Goal: Information Seeking & Learning: Learn about a topic

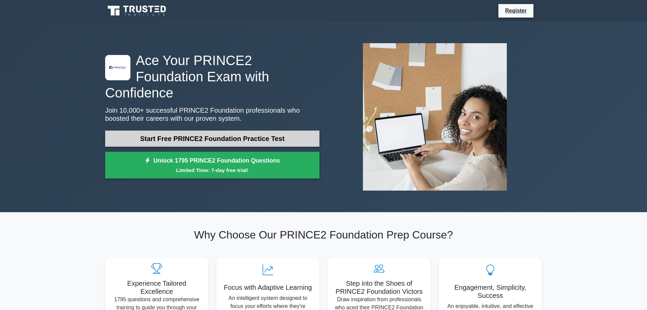
click at [196, 130] on link "Start Free PRINCE2 Foundation Practice Test" at bounding box center [212, 138] width 214 height 16
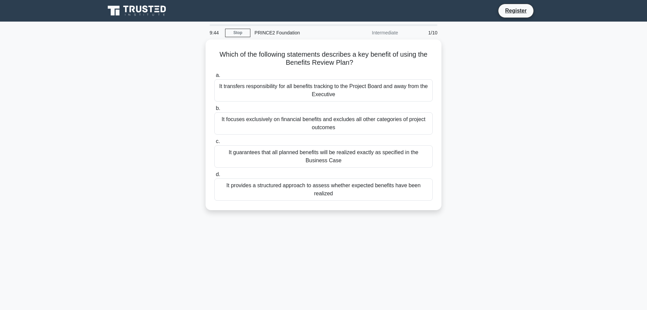
click at [273, 30] on div "PRINCE2 Foundation" at bounding box center [296, 32] width 93 height 13
click at [261, 111] on div "It focuses exclusively on financial benefits and excludes all other categories …" at bounding box center [323, 122] width 218 height 22
click at [214, 109] on input "b. It focuses exclusively on financial benefits and excludes all other categori…" at bounding box center [214, 106] width 0 height 4
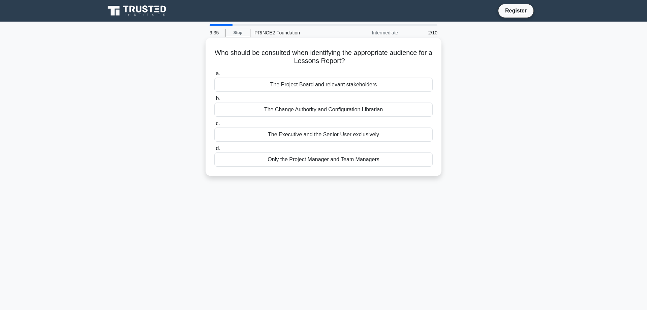
click at [298, 156] on div "Only the Project Manager and Team Managers" at bounding box center [323, 159] width 218 height 14
click at [214, 151] on input "d. Only the Project Manager and Team Managers" at bounding box center [214, 148] width 0 height 4
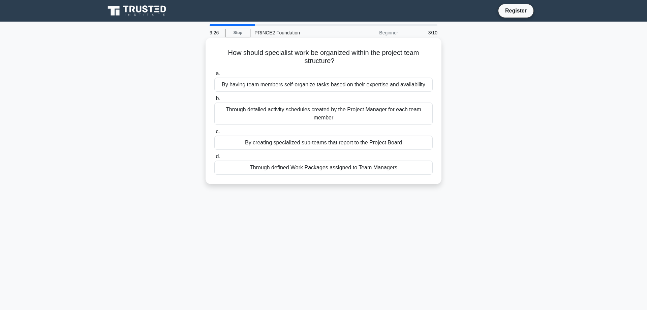
click at [324, 169] on div "Through defined Work Packages assigned to Team Managers" at bounding box center [323, 167] width 218 height 14
click at [214, 159] on input "d. Through defined Work Packages assigned to Team Managers" at bounding box center [214, 156] width 0 height 4
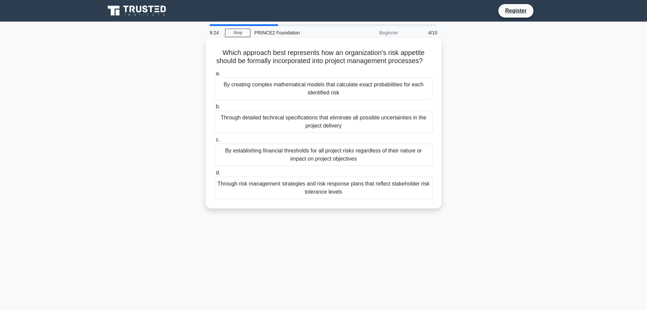
click at [321, 155] on div "By establishing financial thresholds for all project risks regardless of their …" at bounding box center [323, 155] width 218 height 22
click at [214, 142] on input "c. By establishing financial thresholds for all project risks regardless of the…" at bounding box center [214, 140] width 0 height 4
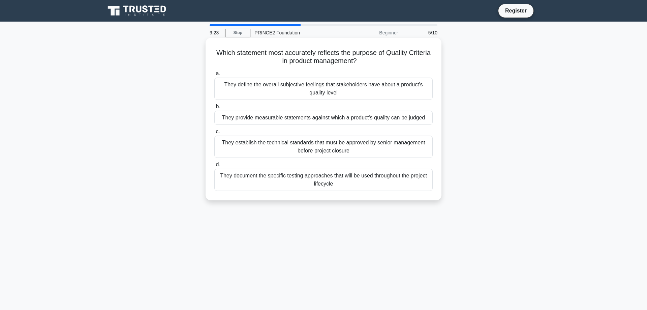
click at [324, 116] on div "They provide measurable statements against which a product's quality can be jud…" at bounding box center [323, 118] width 218 height 14
click at [214, 109] on input "b. They provide measurable statements against which a product's quality can be …" at bounding box center [214, 106] width 0 height 4
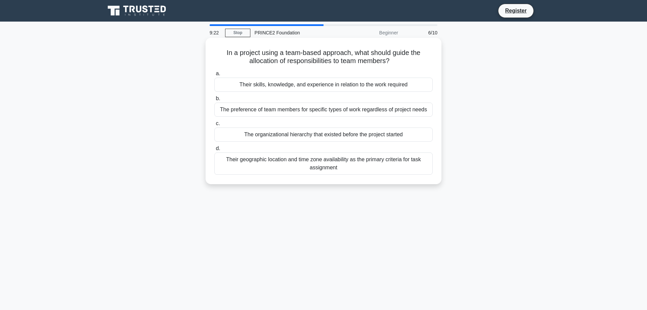
click at [329, 158] on div "Their geographic location and time zone availability as the primary criteria fo…" at bounding box center [323, 163] width 218 height 22
click at [214, 151] on input "d. Their geographic location and time zone availability as the primary criteria…" at bounding box center [214, 148] width 0 height 4
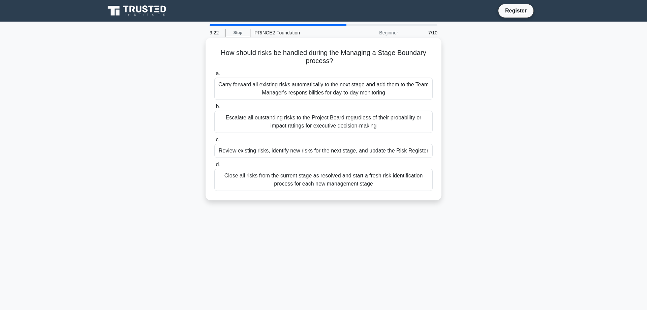
click at [313, 91] on div "Carry forward all existing risks automatically to the next stage and add them t…" at bounding box center [323, 89] width 218 height 22
click at [214, 76] on input "a. Carry forward all existing risks automatically to the next stage and add the…" at bounding box center [214, 73] width 0 height 4
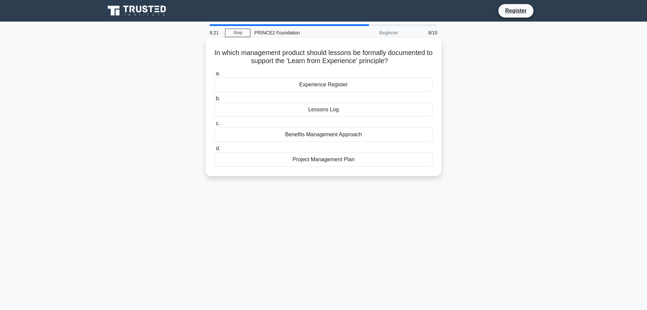
click at [321, 131] on div "Benefits Management Approach" at bounding box center [323, 134] width 218 height 14
click at [214, 126] on input "c. Benefits Management Approach" at bounding box center [214, 123] width 0 height 4
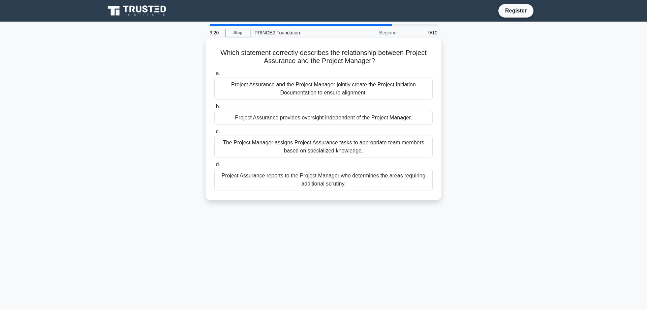
click at [314, 86] on div "Project Assurance and the Project Manager jointly create the Project Initiation…" at bounding box center [323, 89] width 218 height 22
click at [214, 76] on input "a. Project Assurance and the Project Manager jointly create the Project Initiat…" at bounding box center [214, 73] width 0 height 4
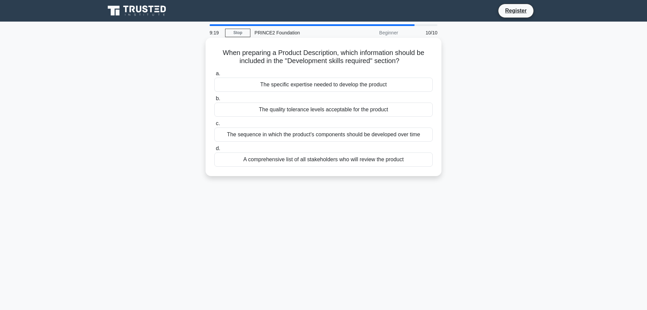
click at [331, 159] on div "A comprehensive list of all stakeholders who will review the product" at bounding box center [323, 159] width 218 height 14
click at [214, 151] on input "d. A comprehensive list of all stakeholders who will review the product" at bounding box center [214, 148] width 0 height 4
